Goal: Information Seeking & Learning: Learn about a topic

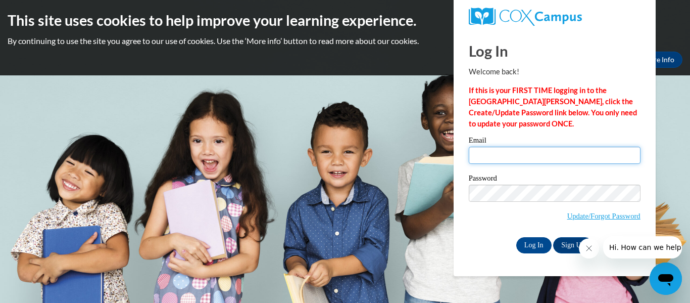
click at [481, 156] on input "Email" at bounding box center [555, 154] width 172 height 17
type input "[EMAIL_ADDRESS][DOMAIN_NAME]"
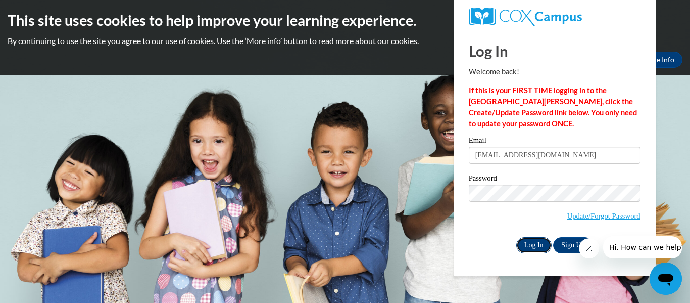
click at [537, 248] on input "Log In" at bounding box center [533, 245] width 35 height 16
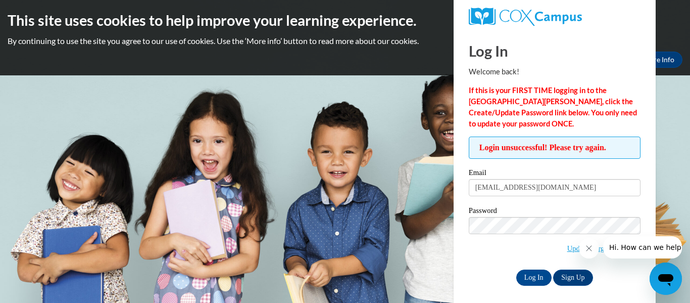
click at [590, 249] on icon "Close message from company" at bounding box center [588, 248] width 5 height 5
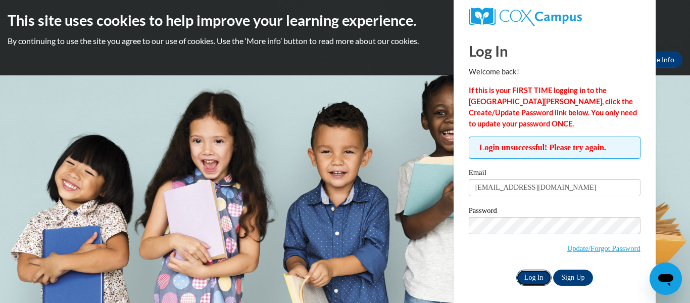
click at [528, 279] on input "Log In" at bounding box center [533, 277] width 35 height 16
click at [598, 249] on link "Update/Forgot Password" at bounding box center [603, 248] width 73 height 8
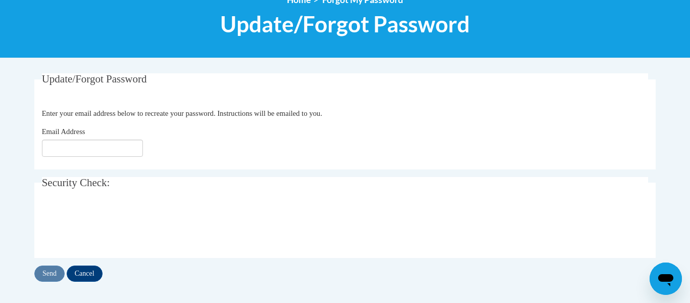
scroll to position [130, 0]
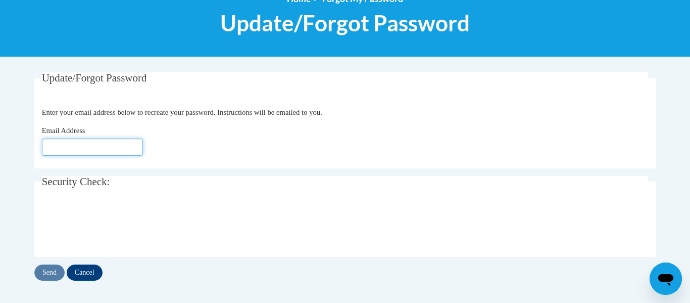
click at [84, 143] on input "Email Address" at bounding box center [92, 146] width 101 height 17
type input "[EMAIL_ADDRESS][DOMAIN_NAME]"
click at [50, 272] on input "Send" at bounding box center [49, 272] width 30 height 16
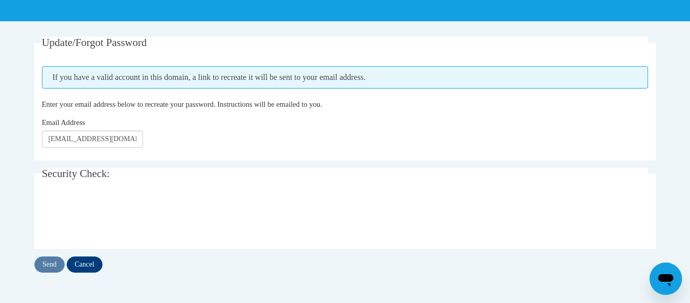
scroll to position [167, 0]
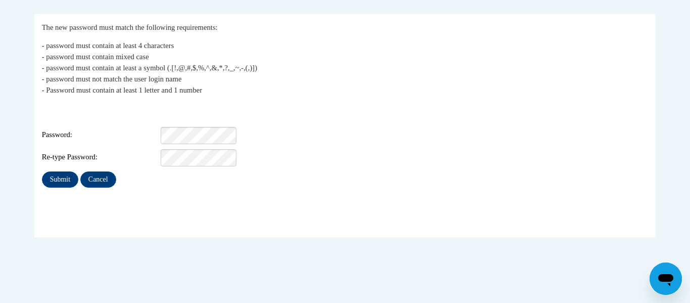
scroll to position [189, 0]
click at [60, 174] on input "Submit" at bounding box center [60, 178] width 36 height 16
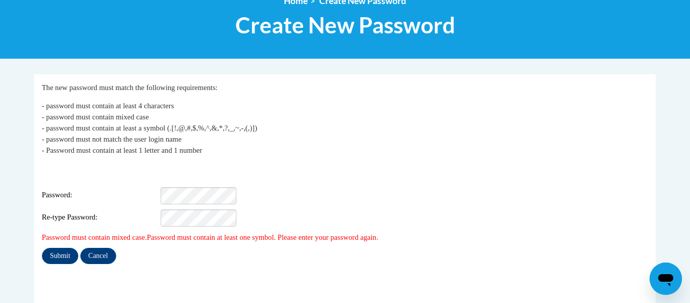
scroll to position [129, 0]
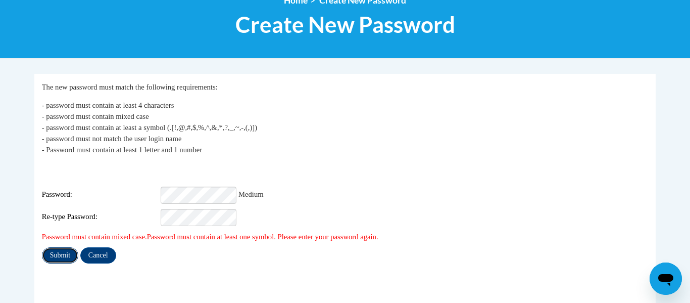
click at [50, 247] on input "Submit" at bounding box center [60, 255] width 36 height 16
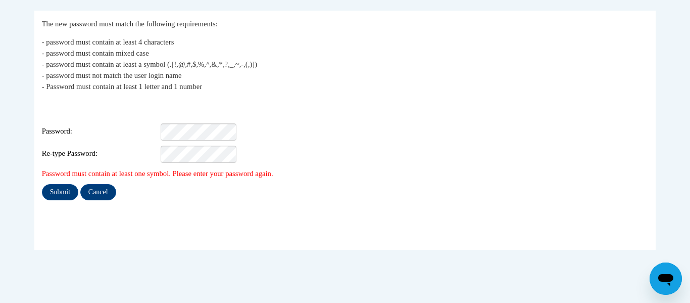
scroll to position [193, 0]
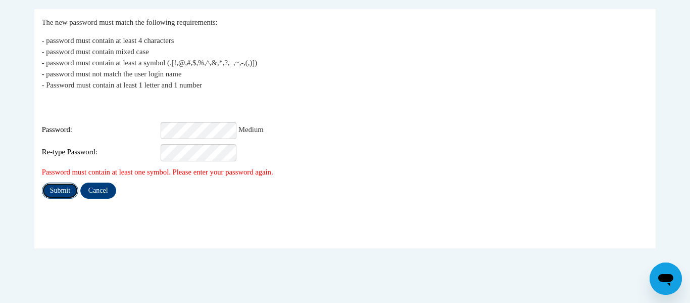
click at [64, 185] on input "Submit" at bounding box center [60, 190] width 36 height 16
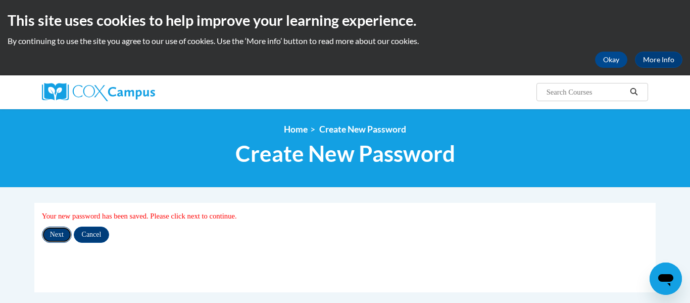
click at [46, 237] on input "Next" at bounding box center [57, 234] width 30 height 16
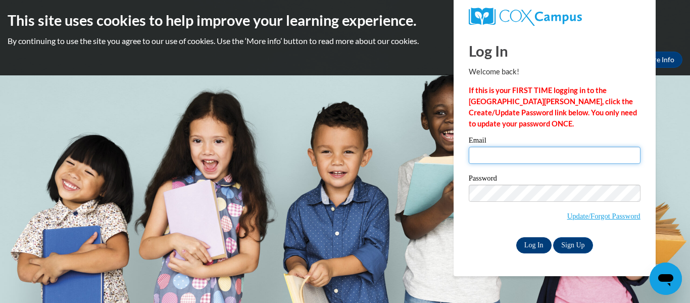
type input "shannon_brooks@plsd.us"
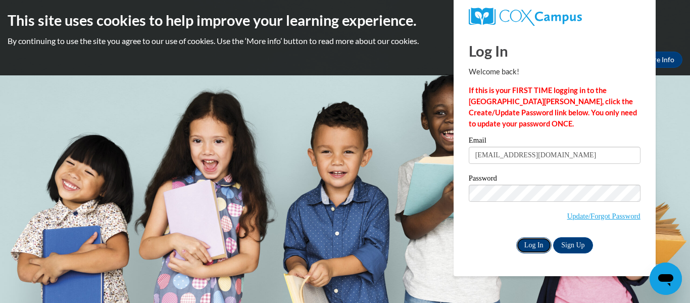
click at [536, 249] on input "Log In" at bounding box center [533, 245] width 35 height 16
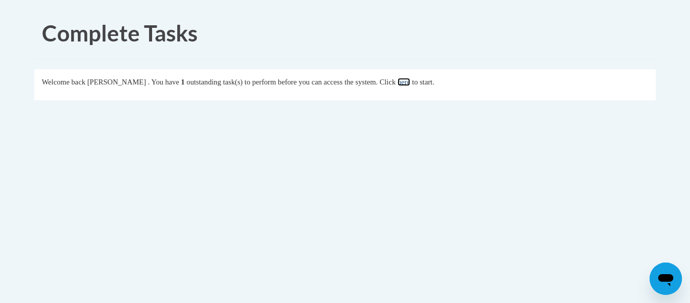
click at [410, 82] on link "here" at bounding box center [404, 82] width 13 height 8
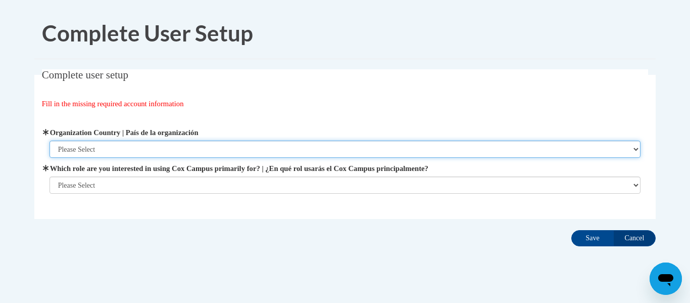
click at [108, 150] on select "Please Select United States | Estados Unidos Outside of the United States | Fue…" at bounding box center [346, 148] width 592 height 17
select select "ad49bcad-a171-4b2e-b99c-48b446064914"
click at [50, 140] on select "Please Select United States | Estados Unidos Outside of the United States | Fue…" at bounding box center [346, 148] width 592 height 17
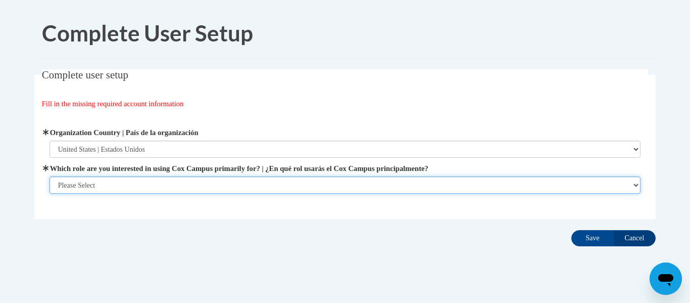
click at [101, 188] on select "Please Select College/University | Colegio/Universidad Community/Nonprofit Part…" at bounding box center [346, 184] width 592 height 17
select select "fbf2d438-af2f-41f8-98f1-81c410e29de3"
click at [50, 193] on select "Please Select College/University | Colegio/Universidad Community/Nonprofit Part…" at bounding box center [346, 184] width 592 height 17
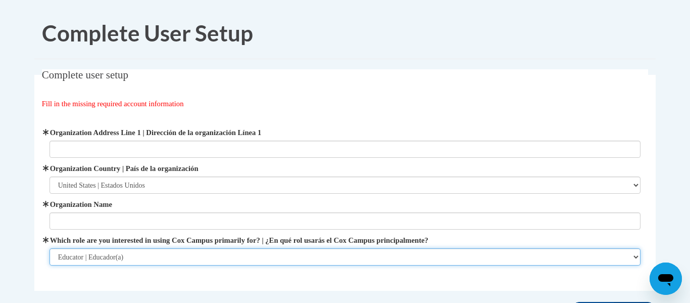
click at [107, 261] on select "Please Select College/University | Colegio/Universidad Community/Nonprofit Part…" at bounding box center [346, 256] width 592 height 17
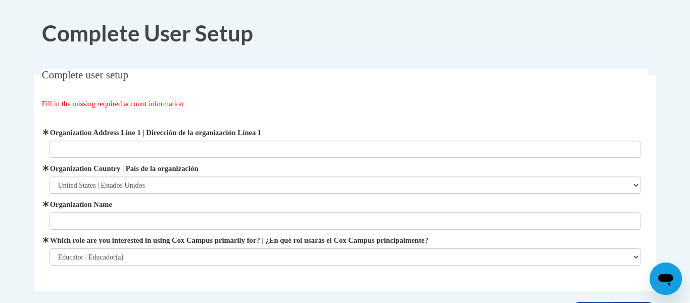
click at [115, 285] on fieldset "Complete user setup Fill in the missing required account information User Profi…" at bounding box center [344, 179] width 621 height 221
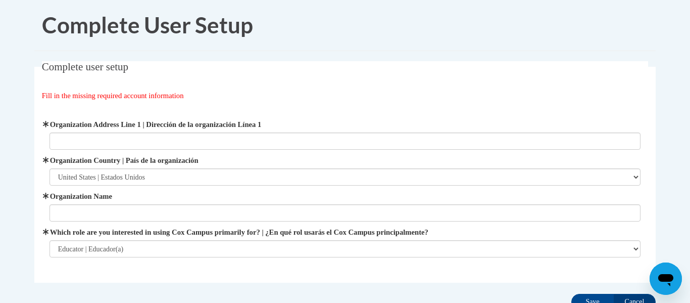
scroll to position [8, 0]
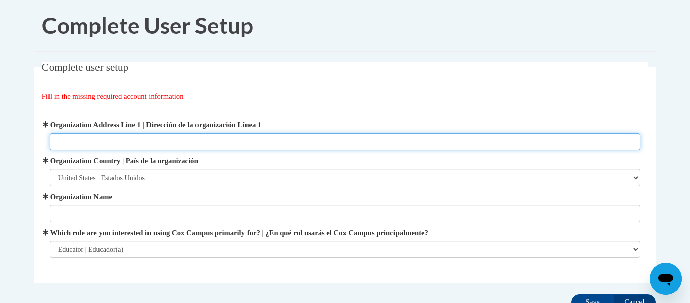
click at [73, 140] on input "Organization Address Line 1 | Dirección de la organización Línea 1" at bounding box center [346, 141] width 592 height 17
type input "[STREET_ADDRESS]"
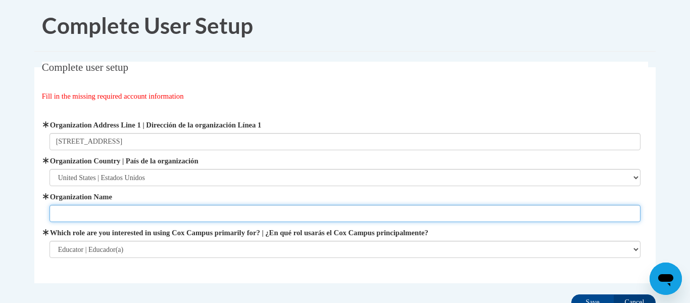
click at [82, 210] on input "Organization Name" at bounding box center [346, 213] width 592 height 17
type input "[GEOGRAPHIC_DATA]"
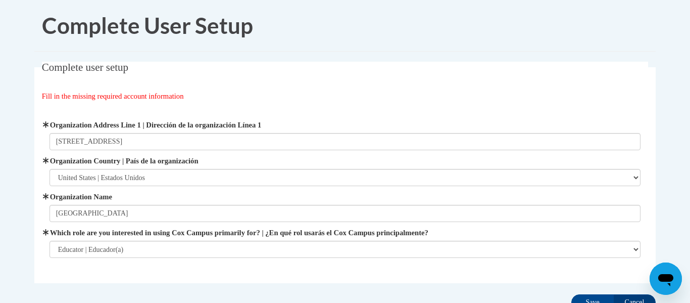
click at [184, 279] on fieldset "Complete user setup Fill in the missing required account information User Profi…" at bounding box center [344, 172] width 621 height 221
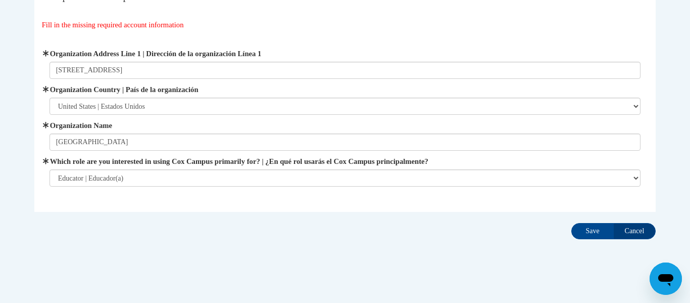
scroll to position [87, 0]
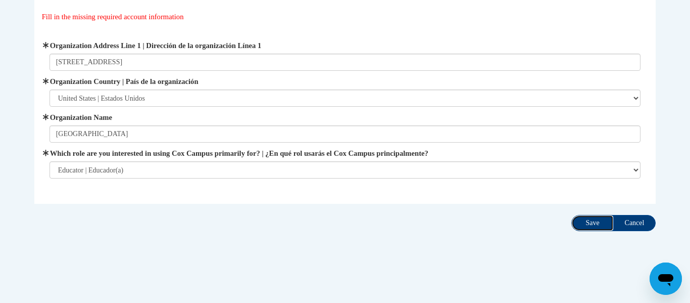
click at [589, 221] on input "Save" at bounding box center [592, 223] width 42 height 16
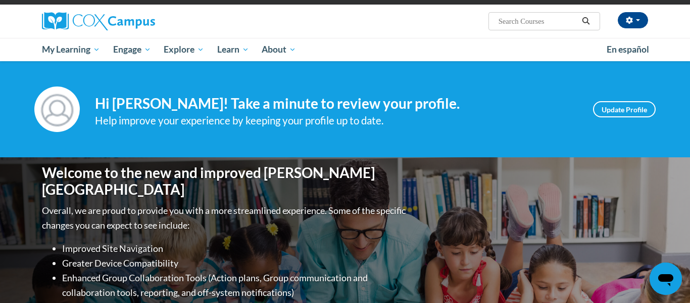
scroll to position [68, 0]
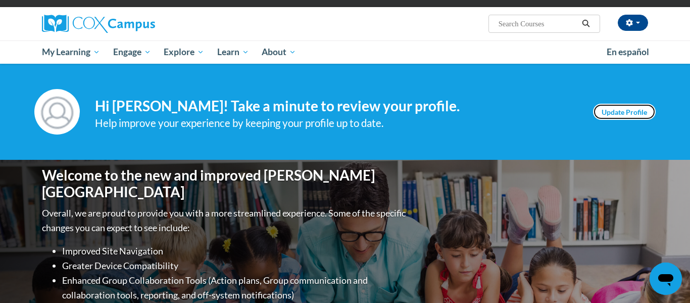
click at [622, 114] on link "Update Profile" at bounding box center [624, 112] width 63 height 16
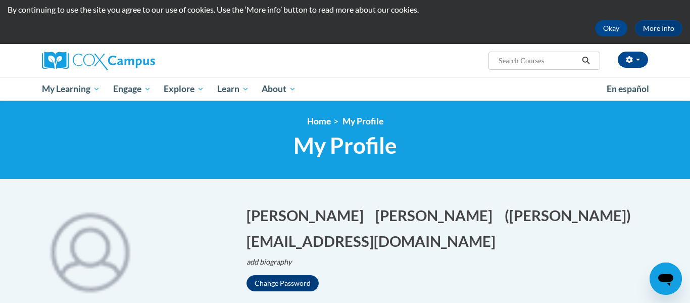
scroll to position [29, 0]
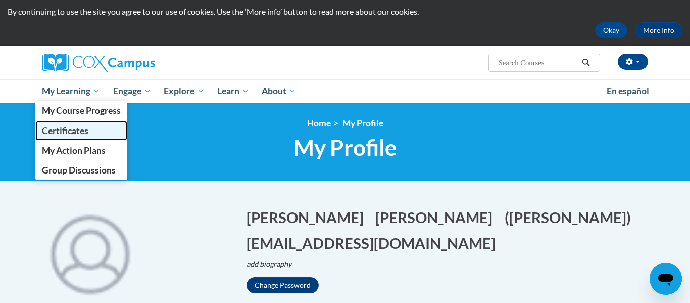
click at [74, 134] on span "Certificates" at bounding box center [65, 130] width 46 height 11
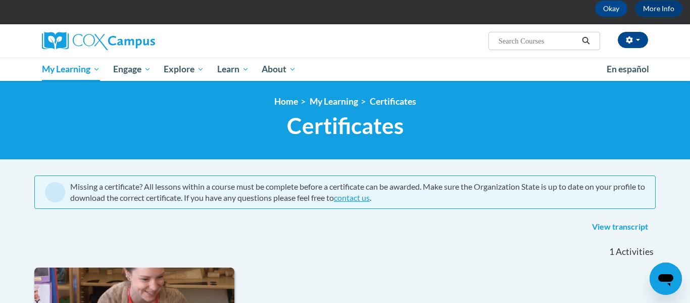
scroll to position [45, 0]
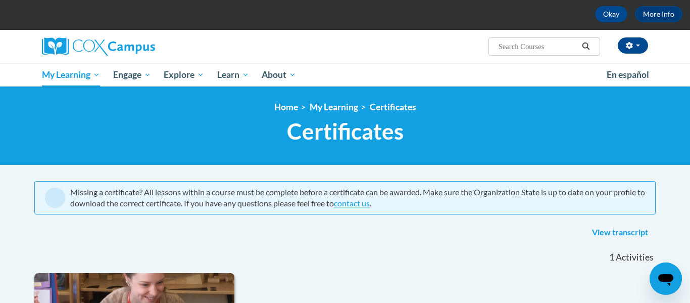
click at [511, 48] on input "Search..." at bounding box center [538, 46] width 81 height 12
type input "Perception of Behavior is a Mindset"
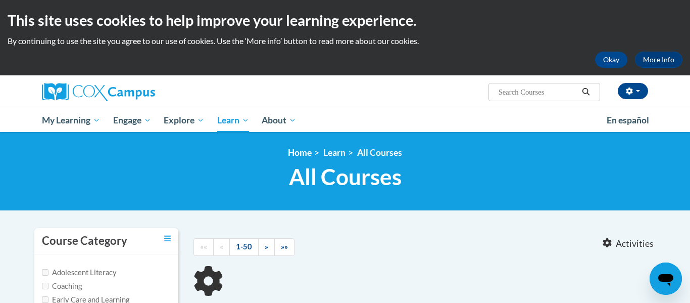
type input "Perception of Behavior is a Mindset"
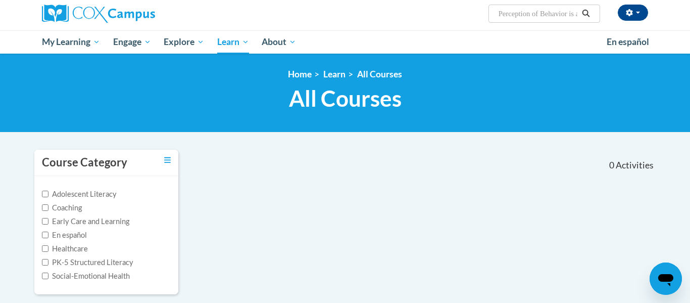
scroll to position [82, 0]
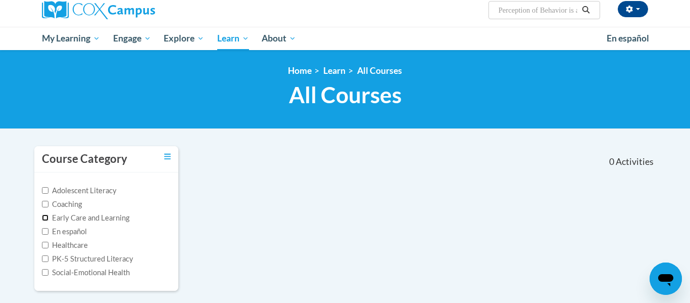
click at [45, 219] on input "Early Care and Learning" at bounding box center [45, 217] width 7 height 7
checkbox input "true"
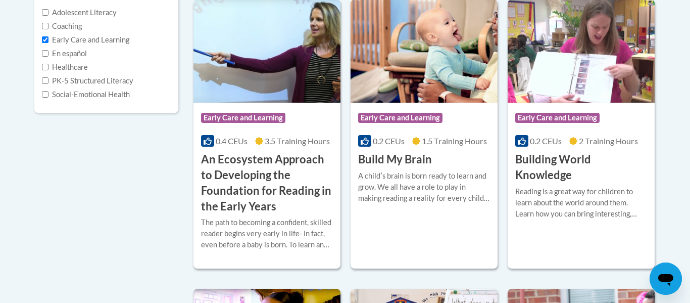
scroll to position [257, 0]
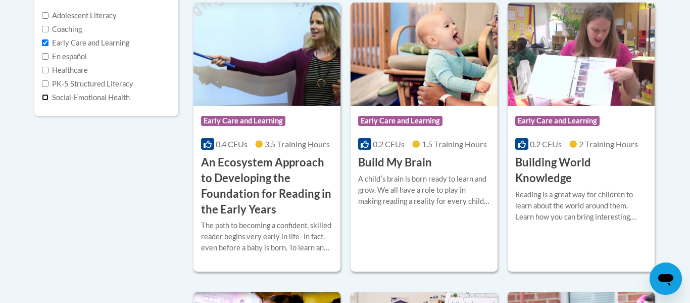
click at [47, 96] on input "Social-Emotional Health" at bounding box center [45, 97] width 7 height 7
checkbox input "true"
click at [44, 83] on input "PK-5 Structured Literacy" at bounding box center [45, 83] width 7 height 7
checkbox input "true"
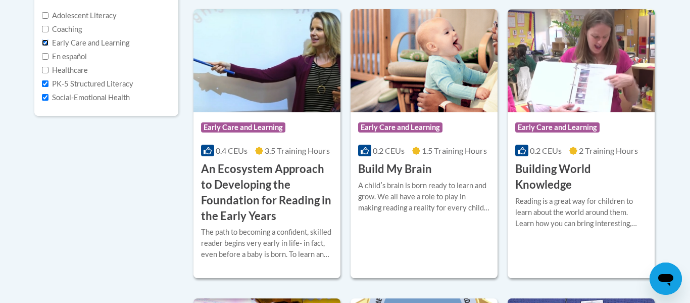
click at [43, 41] on input "Early Care and Learning" at bounding box center [45, 42] width 7 height 7
checkbox input "false"
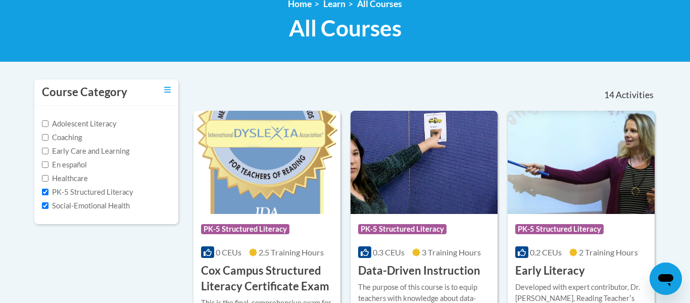
scroll to position [148, 0]
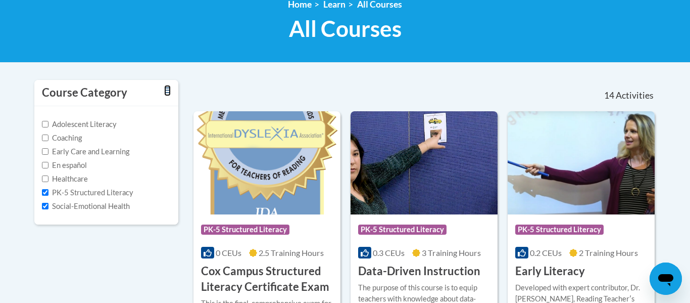
click at [167, 89] on icon "Toggle collapse" at bounding box center [167, 90] width 7 height 8
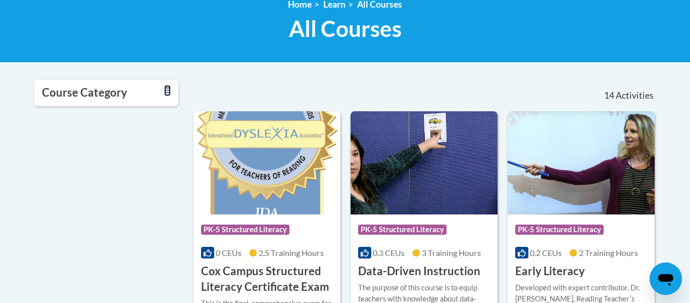
click at [167, 89] on icon "Toggle collapse" at bounding box center [167, 90] width 7 height 8
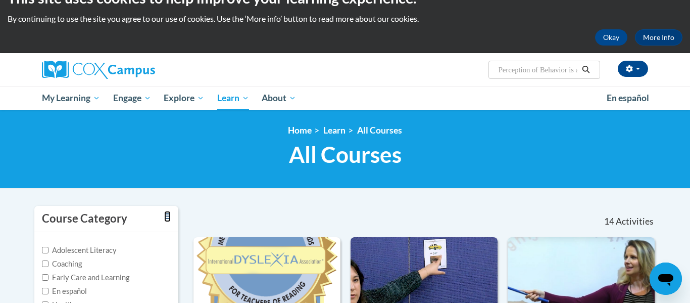
scroll to position [20, 0]
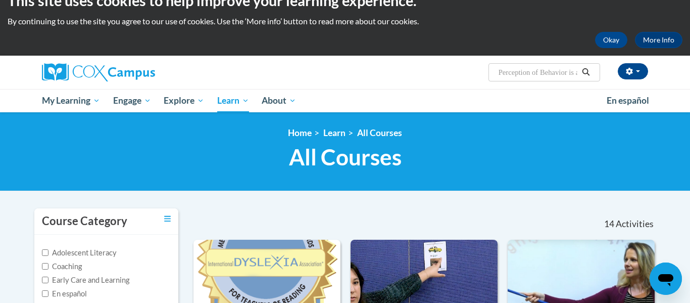
click at [527, 73] on input "Perception of Behavior is a Mindset" at bounding box center [538, 72] width 81 height 12
click at [584, 72] on icon "Search" at bounding box center [585, 72] width 9 height 8
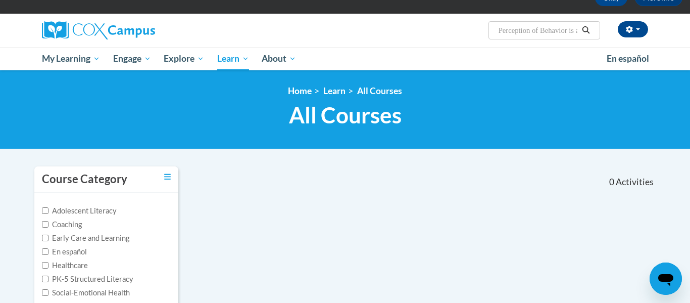
scroll to position [60, 0]
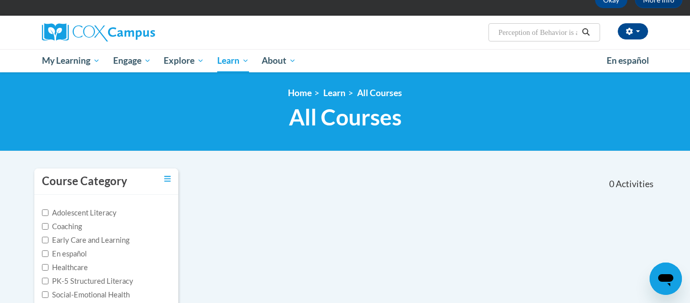
click at [511, 35] on input "Perception of Behavior is a Mindset" at bounding box center [538, 32] width 81 height 12
type input "The glass is half full Perception of Behavior is a Mindset"
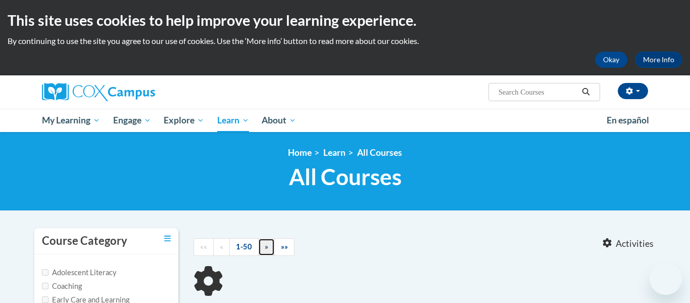
click at [263, 247] on link "»" at bounding box center [266, 247] width 17 height 18
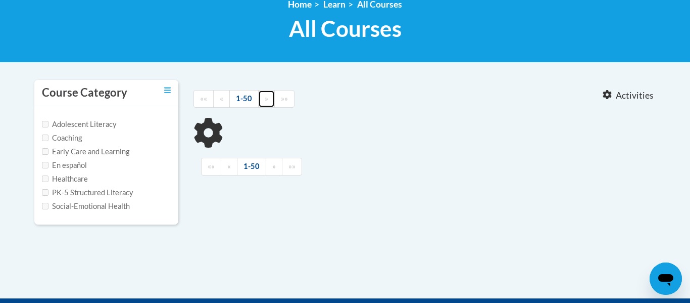
scroll to position [150, 0]
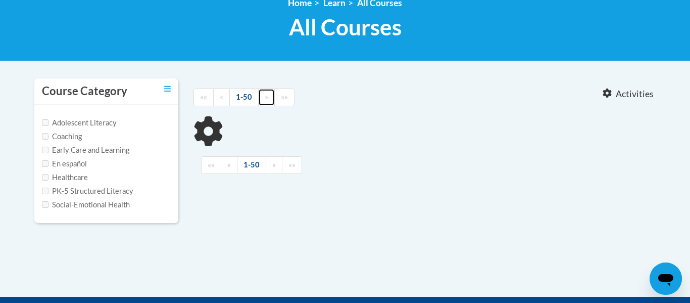
type input "The glass is half full Perception of Behavior is a Mindset"
